Goal: Check status: Check status

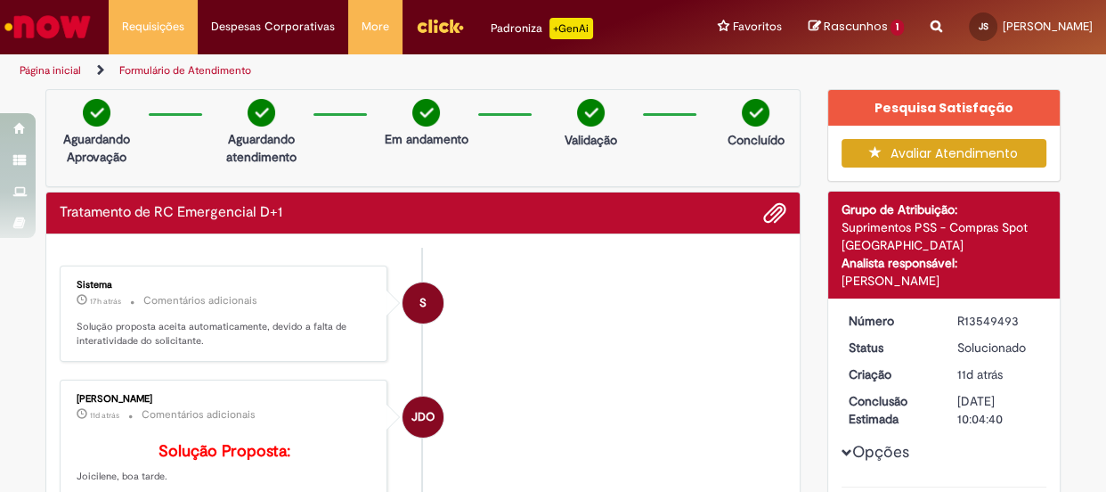
scroll to position [416, 0]
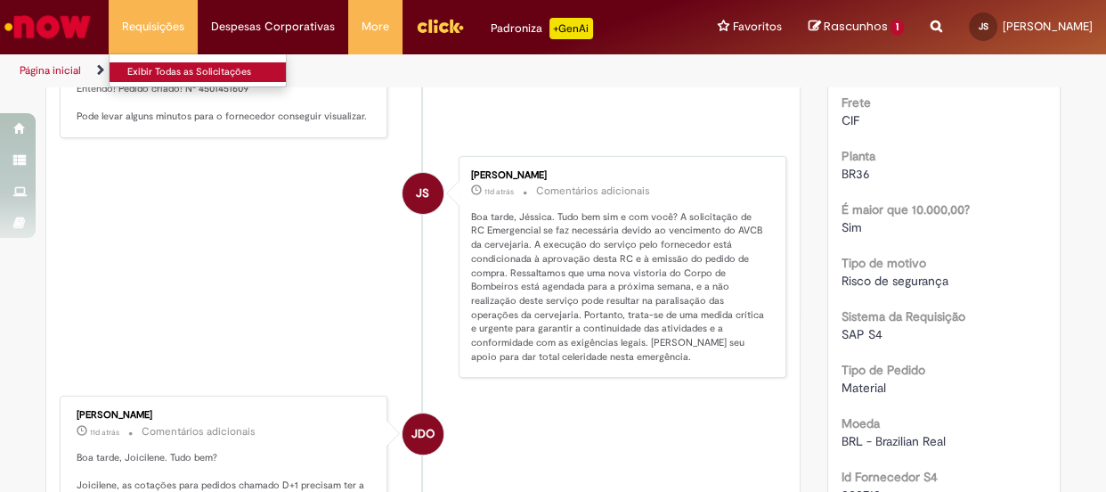
click at [150, 69] on link "Exibir Todas as Solicitações" at bounding box center [208, 72] width 196 height 20
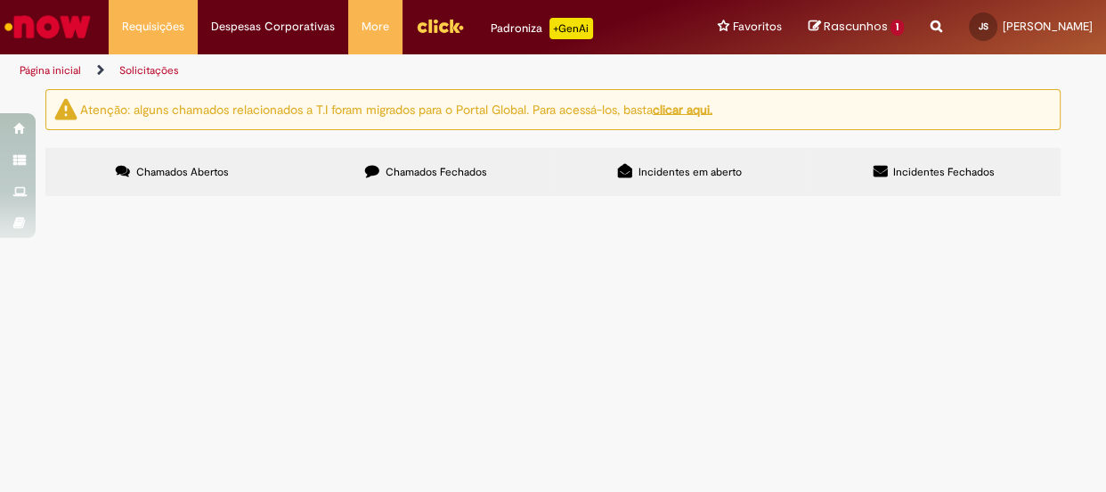
click at [468, 174] on span "Chamados Fechados" at bounding box center [437, 172] width 102 height 14
click at [703, 164] on label "Incidentes em aberto" at bounding box center [680, 172] width 254 height 48
click at [950, 173] on span "Incidentes Fechados" at bounding box center [944, 172] width 102 height 14
click at [178, 168] on span "Chamados Abertos" at bounding box center [182, 172] width 93 height 14
click at [452, 174] on span "Chamados Fechados" at bounding box center [437, 172] width 102 height 14
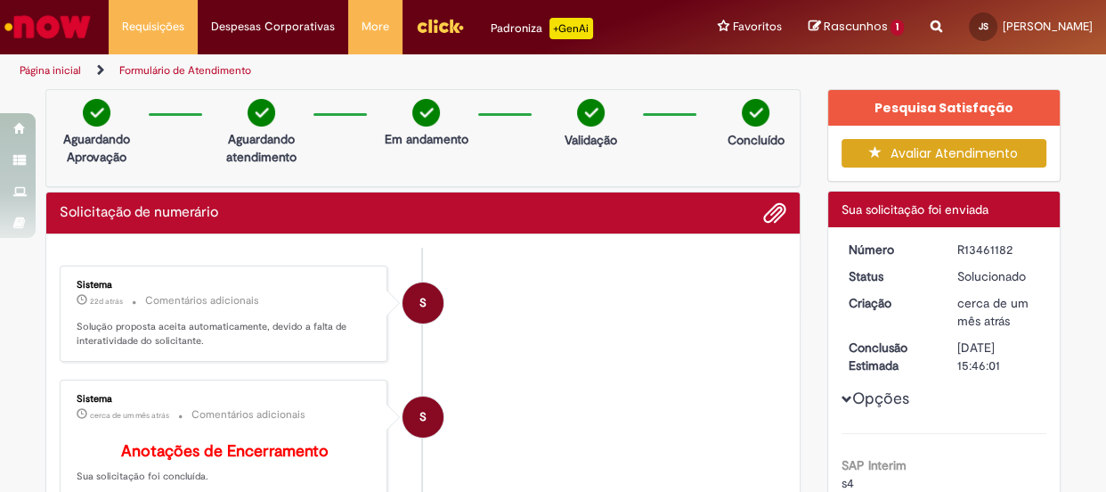
scroll to position [32, 0]
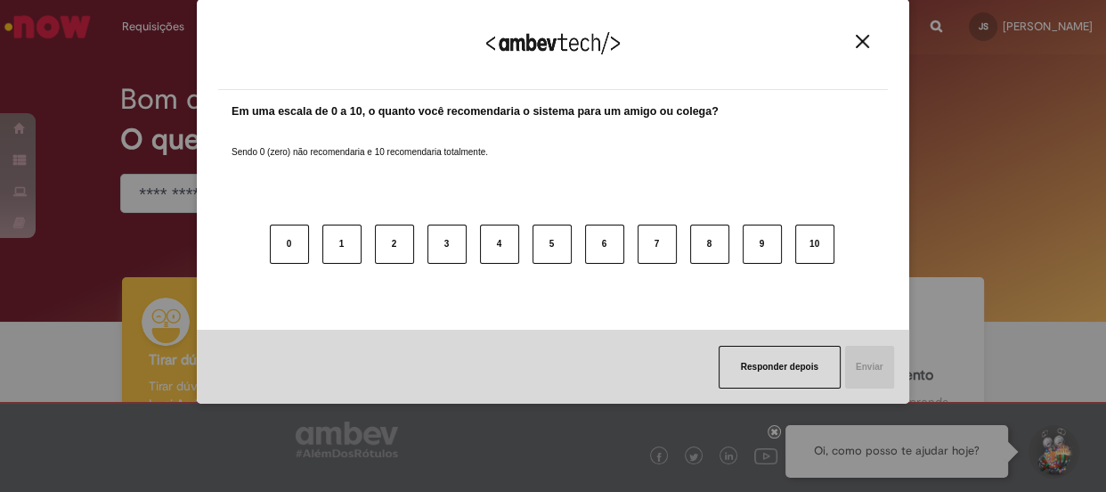
click at [858, 37] on img "Close" at bounding box center [862, 41] width 13 height 13
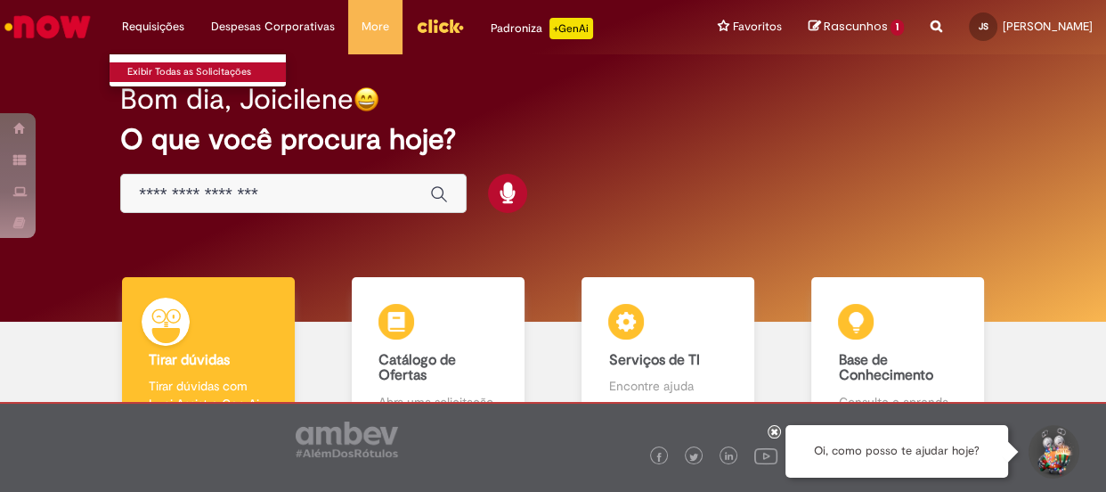
click at [158, 63] on link "Exibir Todas as Solicitações" at bounding box center [208, 72] width 196 height 20
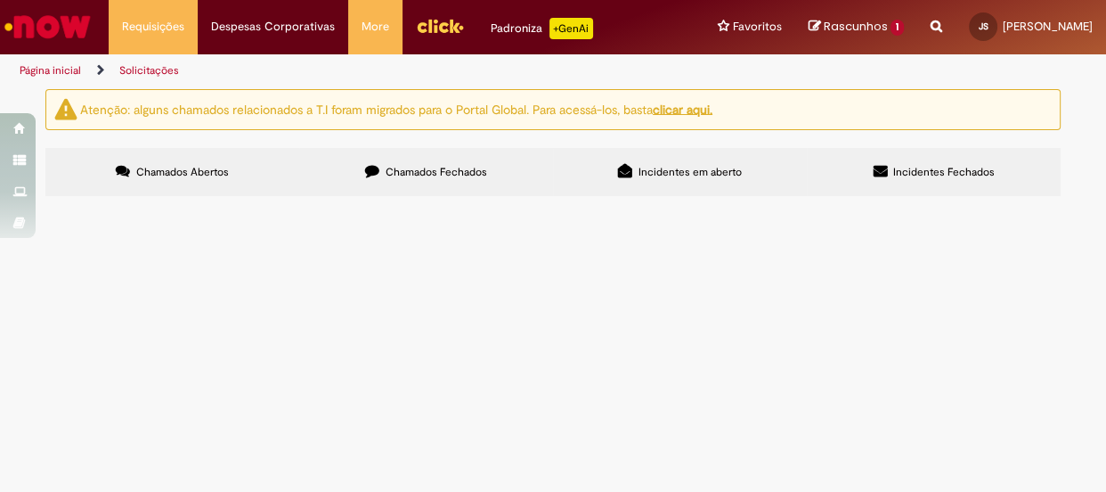
click at [409, 174] on span "Chamados Fechados" at bounding box center [437, 172] width 102 height 14
